Goal: Information Seeking & Learning: Compare options

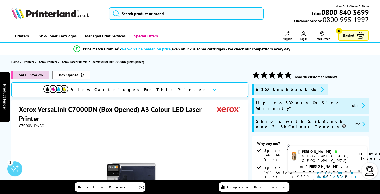
click at [71, 75] on span "Box Opened" at bounding box center [71, 75] width 38 height 8
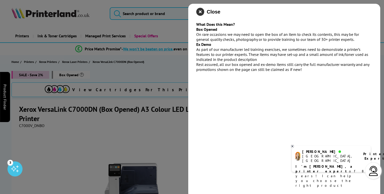
click at [200, 13] on icon "close modal" at bounding box center [200, 12] width 8 height 8
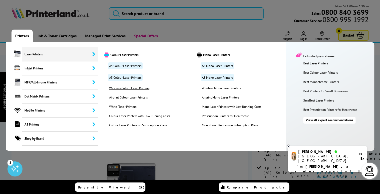
click at [130, 88] on link "Wireless Colour Laser Printers" at bounding box center [142, 88] width 73 height 4
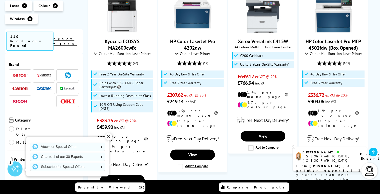
scroll to position [650, 0]
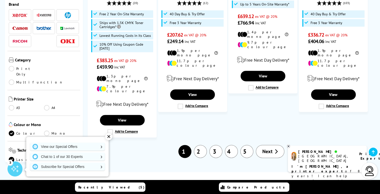
click at [199, 145] on link "2" at bounding box center [200, 151] width 13 height 13
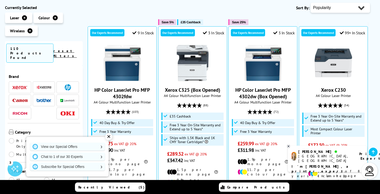
scroll to position [75, 0]
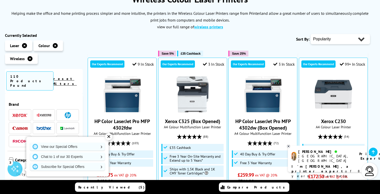
click at [70, 77] on link "reset filters" at bounding box center [65, 81] width 23 height 10
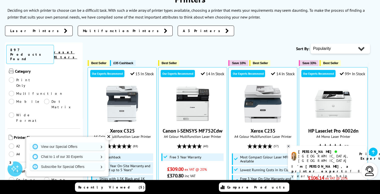
scroll to position [100, 0]
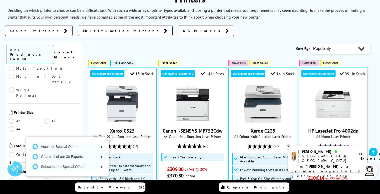
click at [46, 118] on link "A3" at bounding box center [61, 121] width 35 height 6
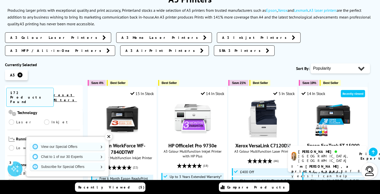
scroll to position [125, 0]
click at [12, 143] on link "Colour" at bounding box center [26, 146] width 35 height 6
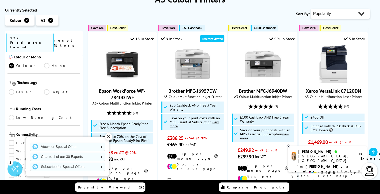
scroll to position [125, 0]
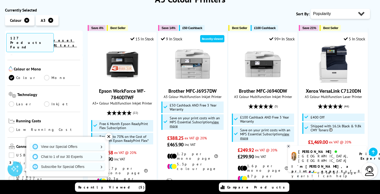
click at [13, 101] on link "Laser" at bounding box center [26, 104] width 35 height 6
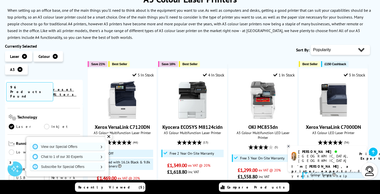
scroll to position [150, 0]
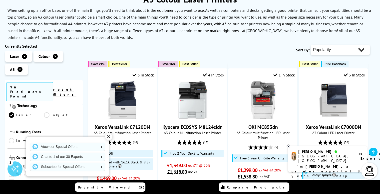
click at [14, 138] on link "Low Running Cost" at bounding box center [44, 141] width 70 height 6
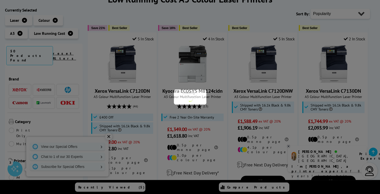
scroll to position [150, 0]
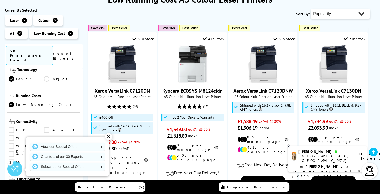
click at [11, 135] on link "Wireless" at bounding box center [27, 138] width 37 height 6
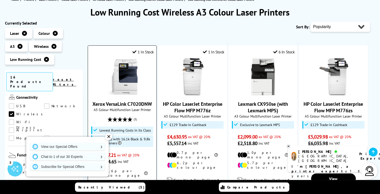
scroll to position [50, 0]
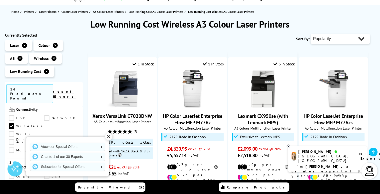
click at [108, 135] on div "✕" at bounding box center [108, 136] width 7 height 7
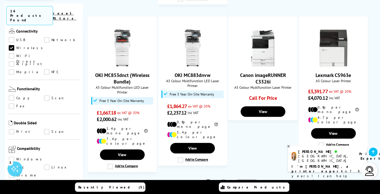
scroll to position [525, 0]
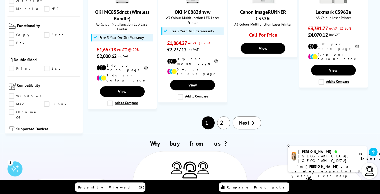
click at [247, 119] on span "Next" at bounding box center [244, 122] width 10 height 7
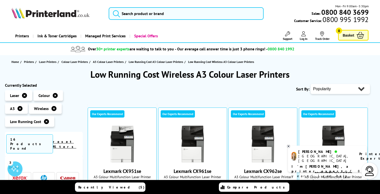
click at [54, 97] on icon at bounding box center [55, 95] width 5 height 5
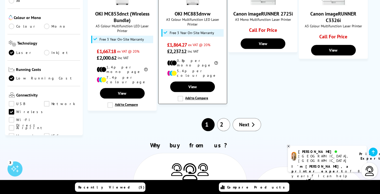
scroll to position [525, 0]
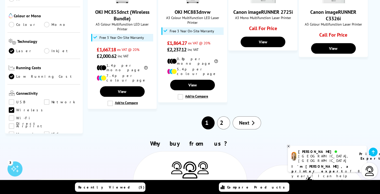
click at [225, 116] on link "2" at bounding box center [223, 122] width 13 height 13
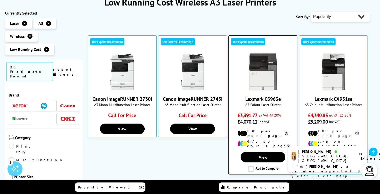
scroll to position [75, 0]
